Goal: Task Accomplishment & Management: Manage account settings

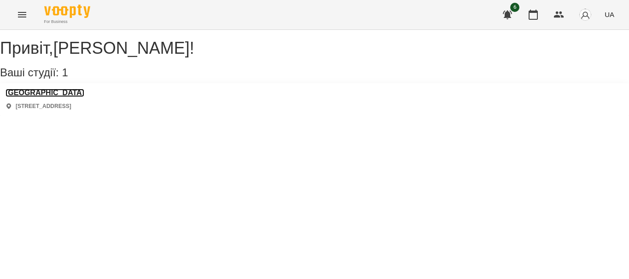
click at [47, 97] on h3 "[GEOGRAPHIC_DATA]" at bounding box center [45, 93] width 79 height 8
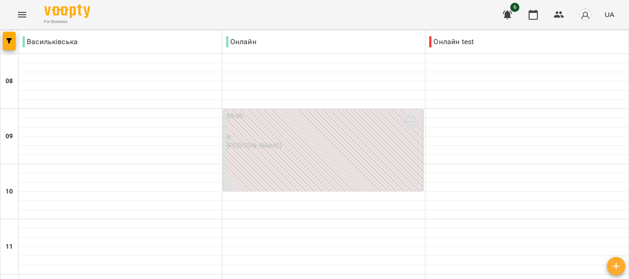
scroll to position [500, 0]
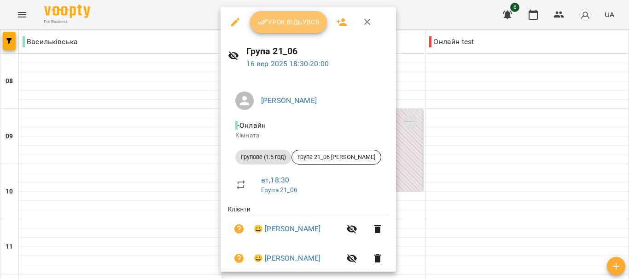
click at [308, 17] on span "Урок відбувся" at bounding box center [288, 22] width 63 height 11
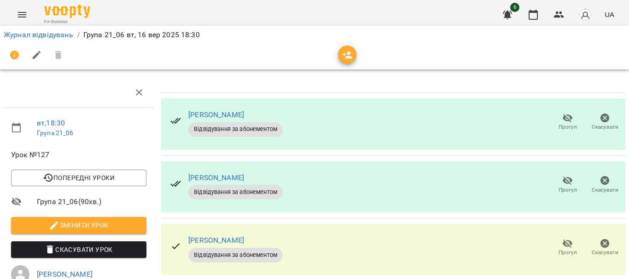
scroll to position [33, 0]
click at [73, 38] on link "Журнал відвідувань" at bounding box center [39, 34] width 70 height 9
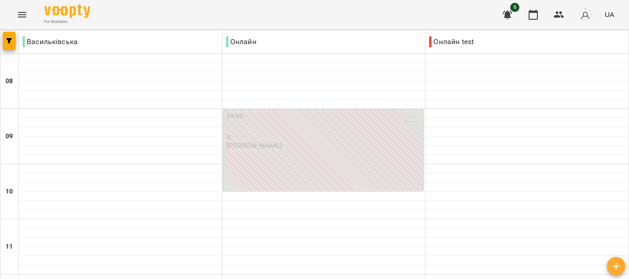
scroll to position [664, 0]
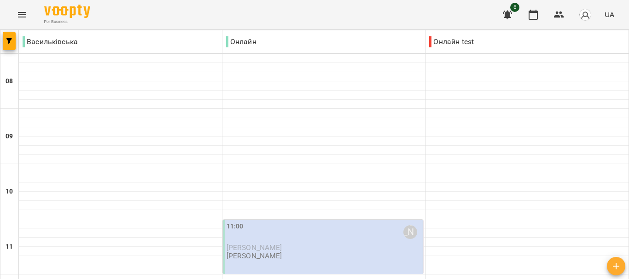
scroll to position [121, 0]
click at [302, 222] on div "11:00 [PERSON_NAME] [PERSON_NAME] [PERSON_NAME]" at bounding box center [324, 241] width 195 height 39
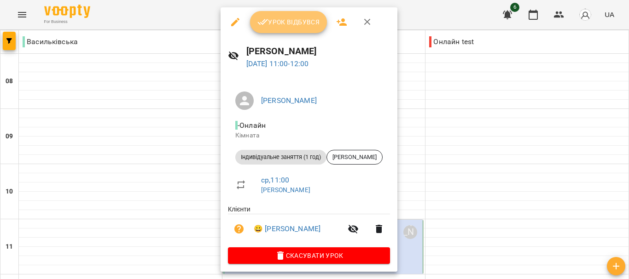
click at [302, 24] on span "Урок відбувся" at bounding box center [288, 22] width 63 height 11
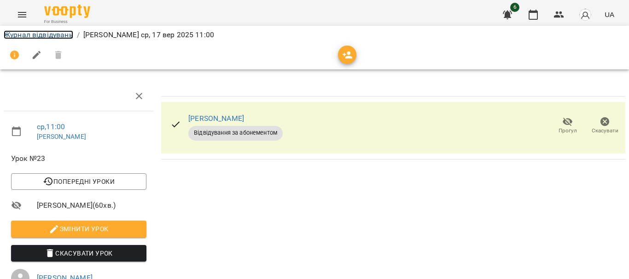
click at [70, 36] on link "Журнал відвідувань" at bounding box center [39, 34] width 70 height 9
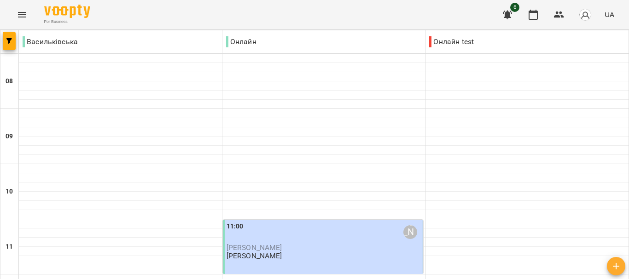
scroll to position [492, 0]
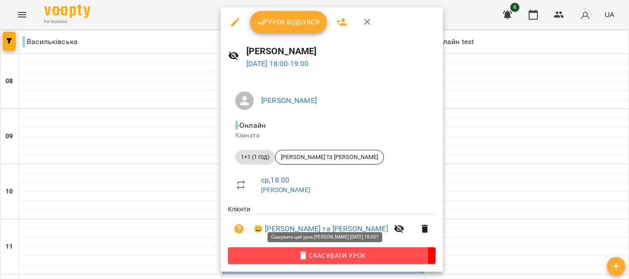
click at [298, 257] on icon "button" at bounding box center [303, 255] width 11 height 11
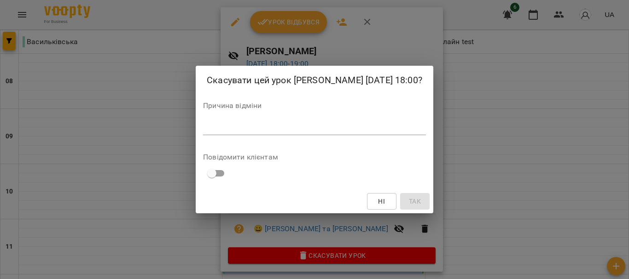
click at [233, 133] on div "*" at bounding box center [314, 128] width 223 height 15
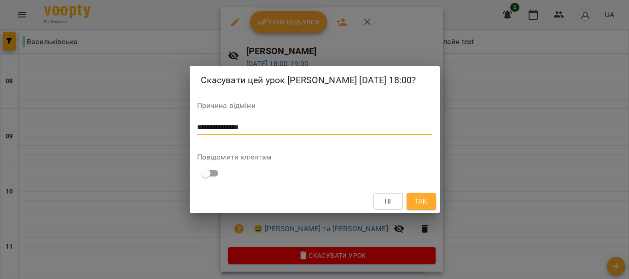
type textarea "**********"
click at [425, 200] on span "Так" at bounding box center [421, 201] width 12 height 11
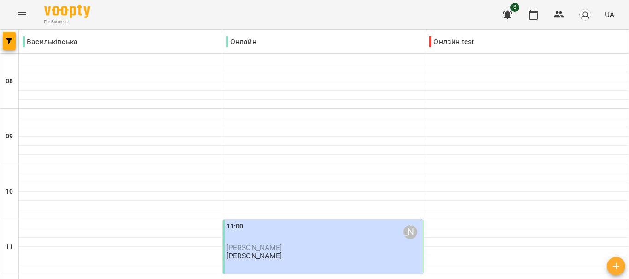
scroll to position [0, 0]
click at [499, 19] on button "button" at bounding box center [507, 15] width 22 height 22
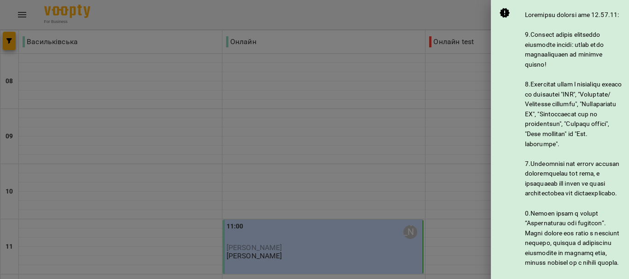
click at [438, 60] on div at bounding box center [314, 139] width 629 height 279
